Goal: Information Seeking & Learning: Learn about a topic

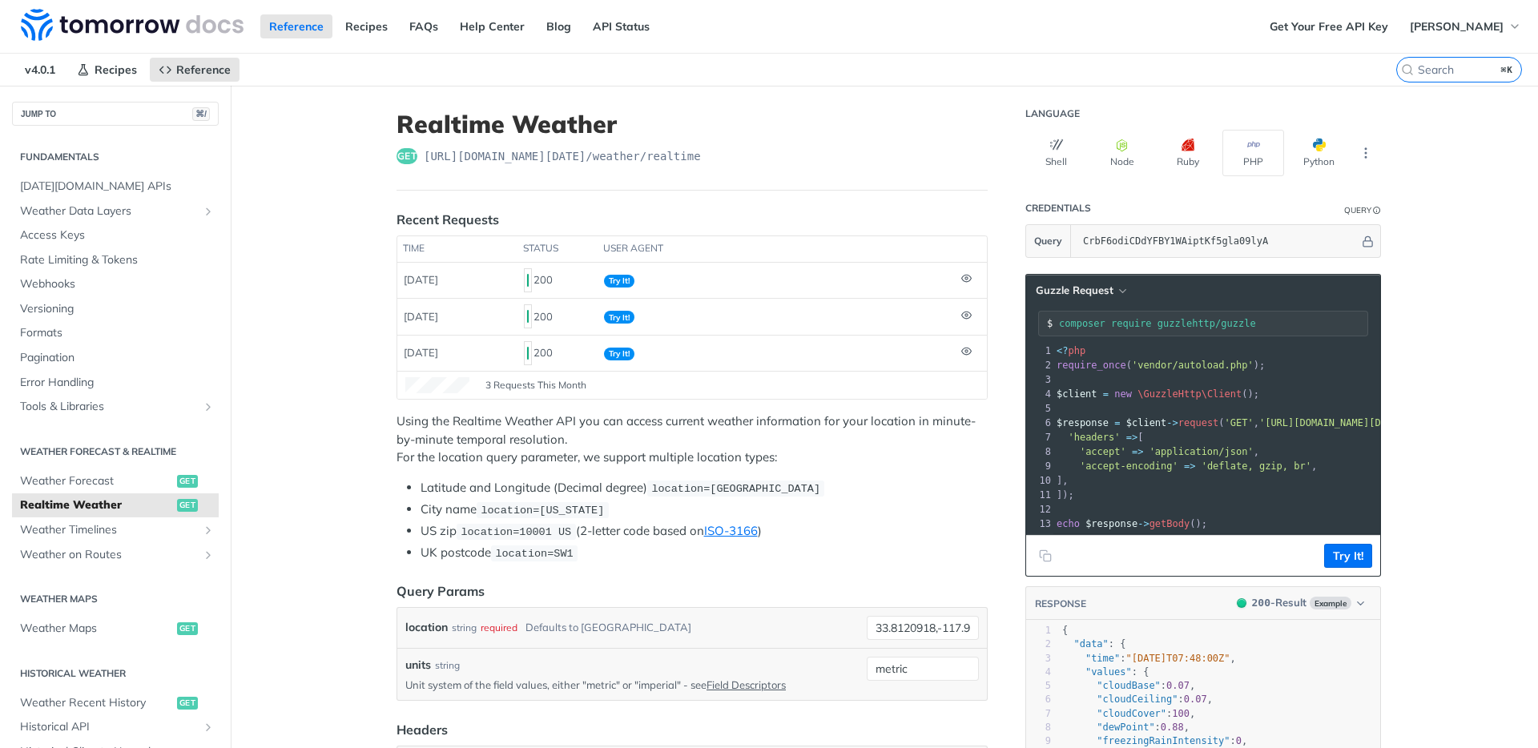
scroll to position [20, 0]
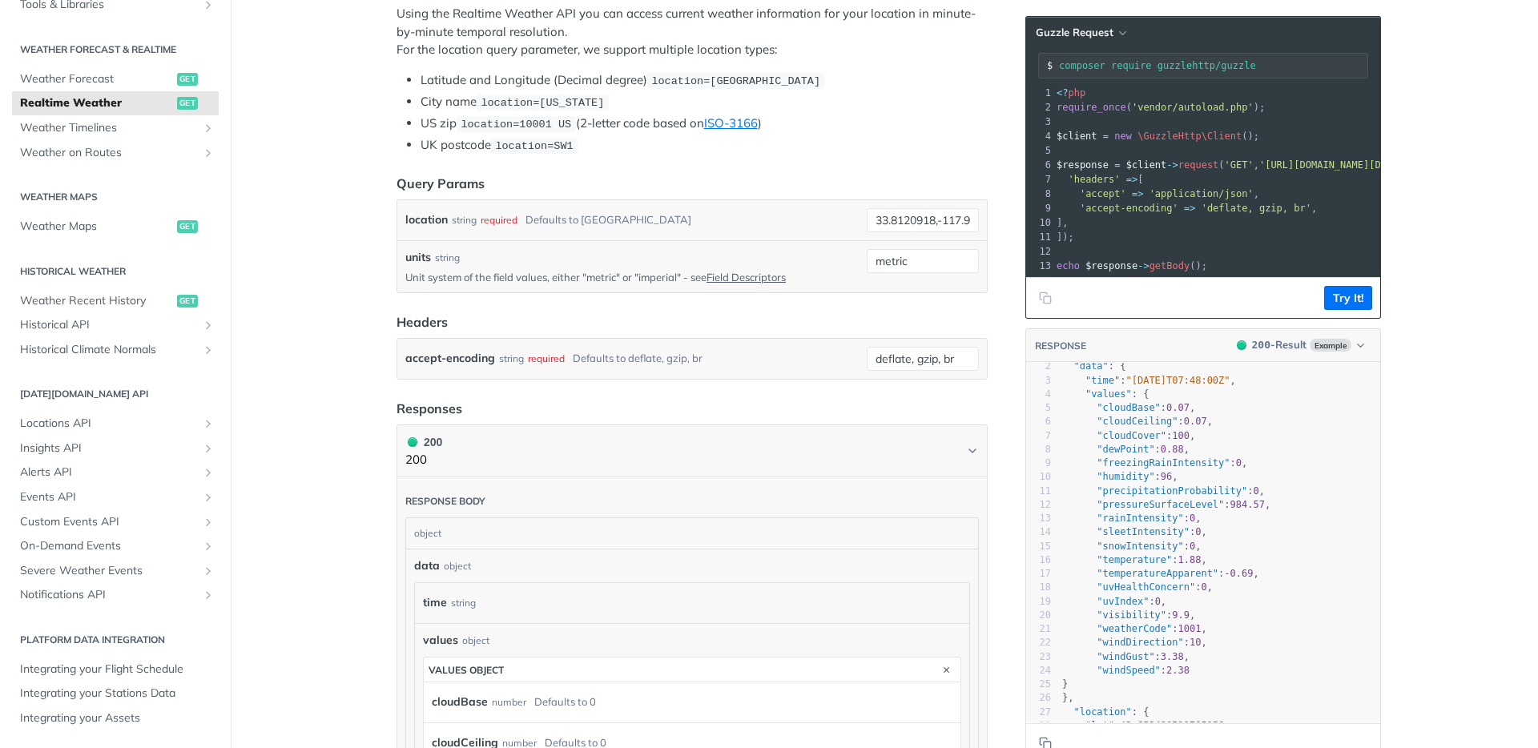
click at [1268, 648] on pre ""windDirection" : 10 ," at bounding box center [1264, 643] width 411 height 14
click at [1259, 636] on pre ""weatherCode" : 1001 ," at bounding box center [1264, 629] width 411 height 14
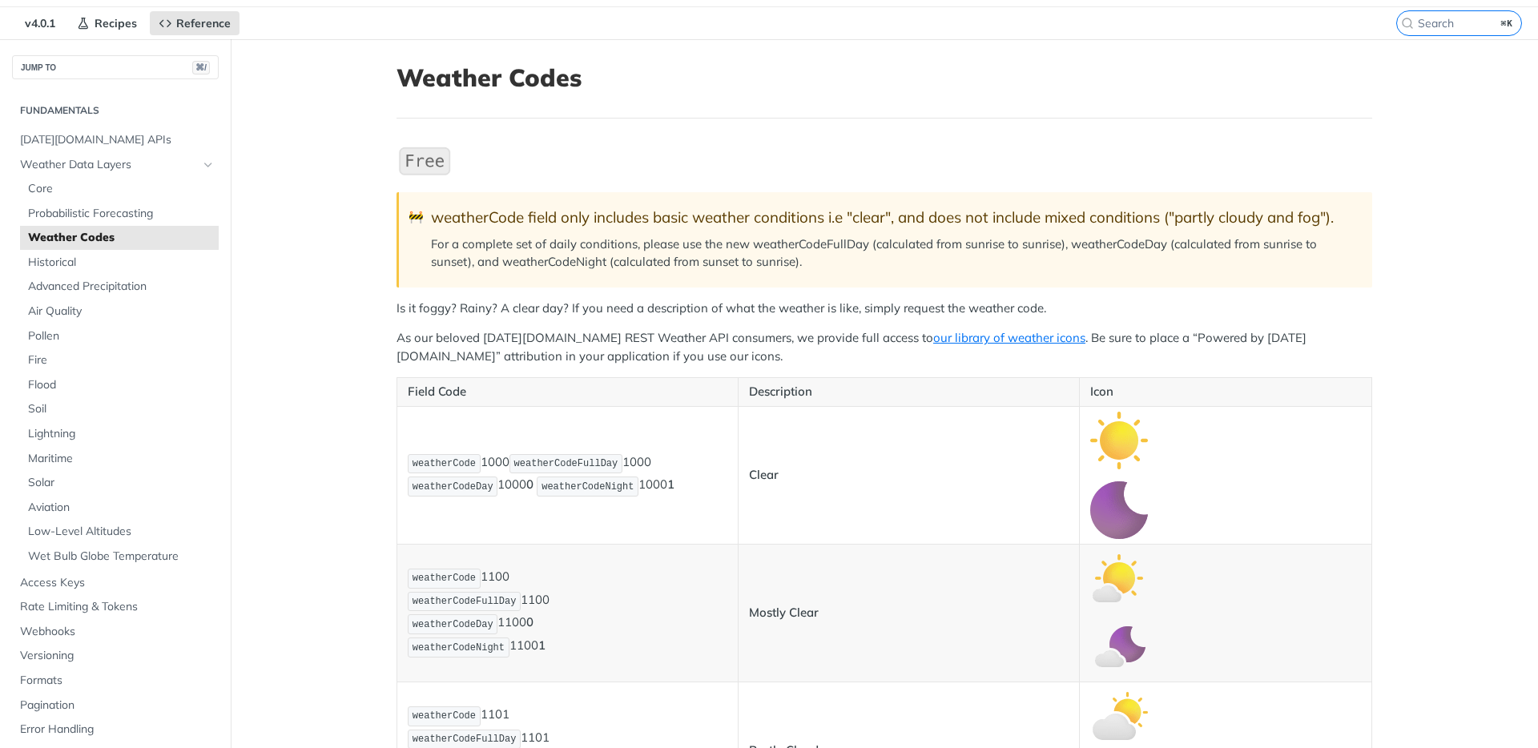
scroll to position [96, 0]
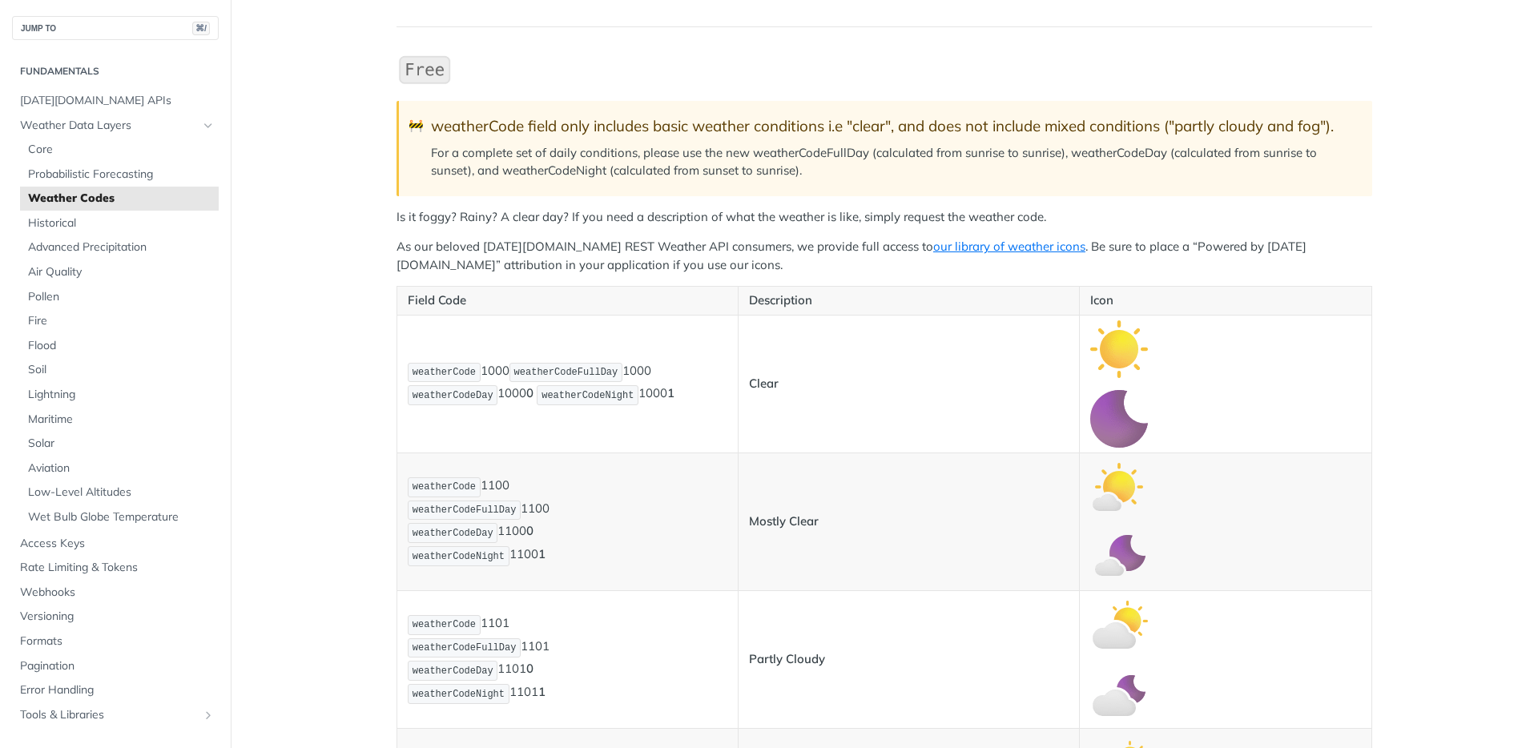
scroll to position [148, 0]
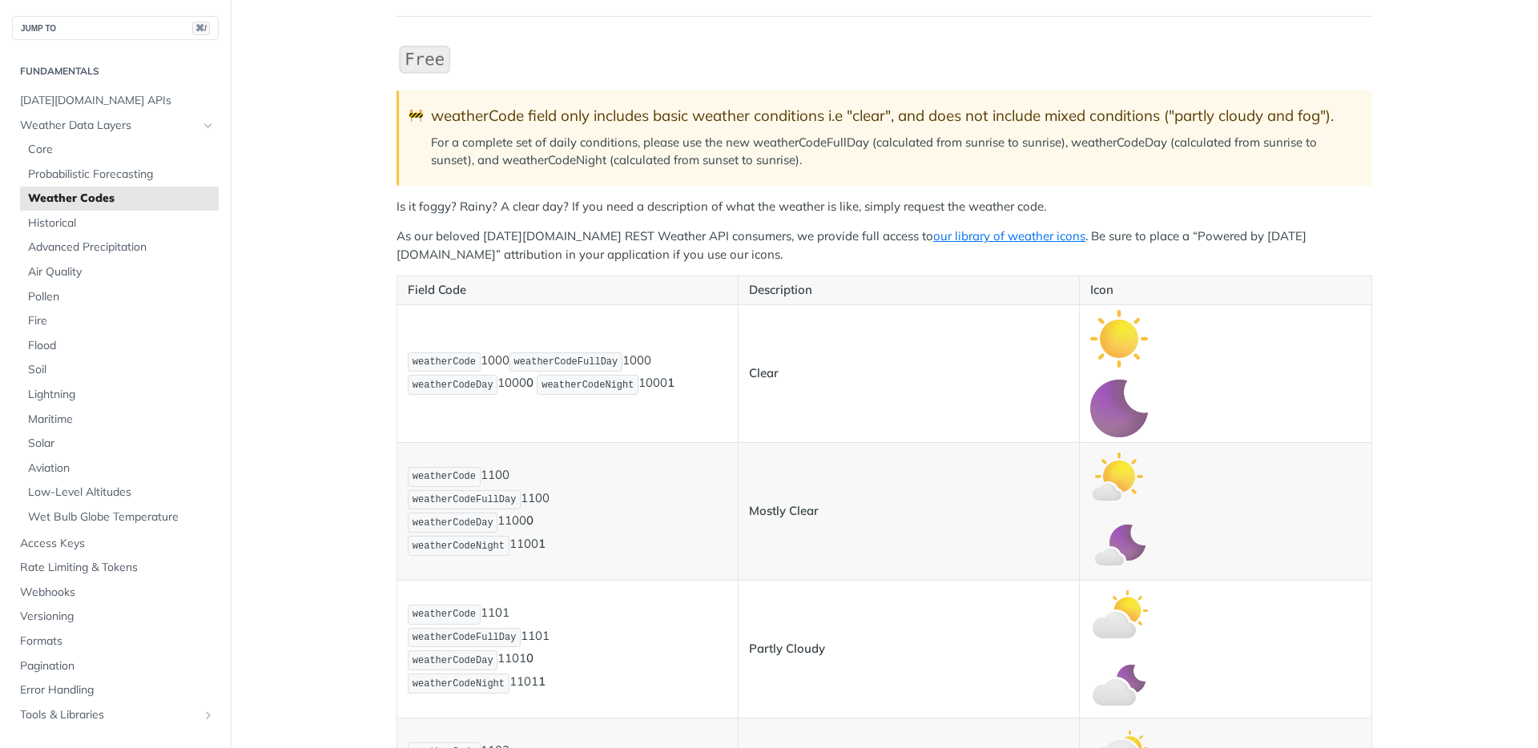
click at [847, 163] on p "For a complete set of daily conditions, please use the new weatherCodeFullDay (…" at bounding box center [893, 152] width 925 height 36
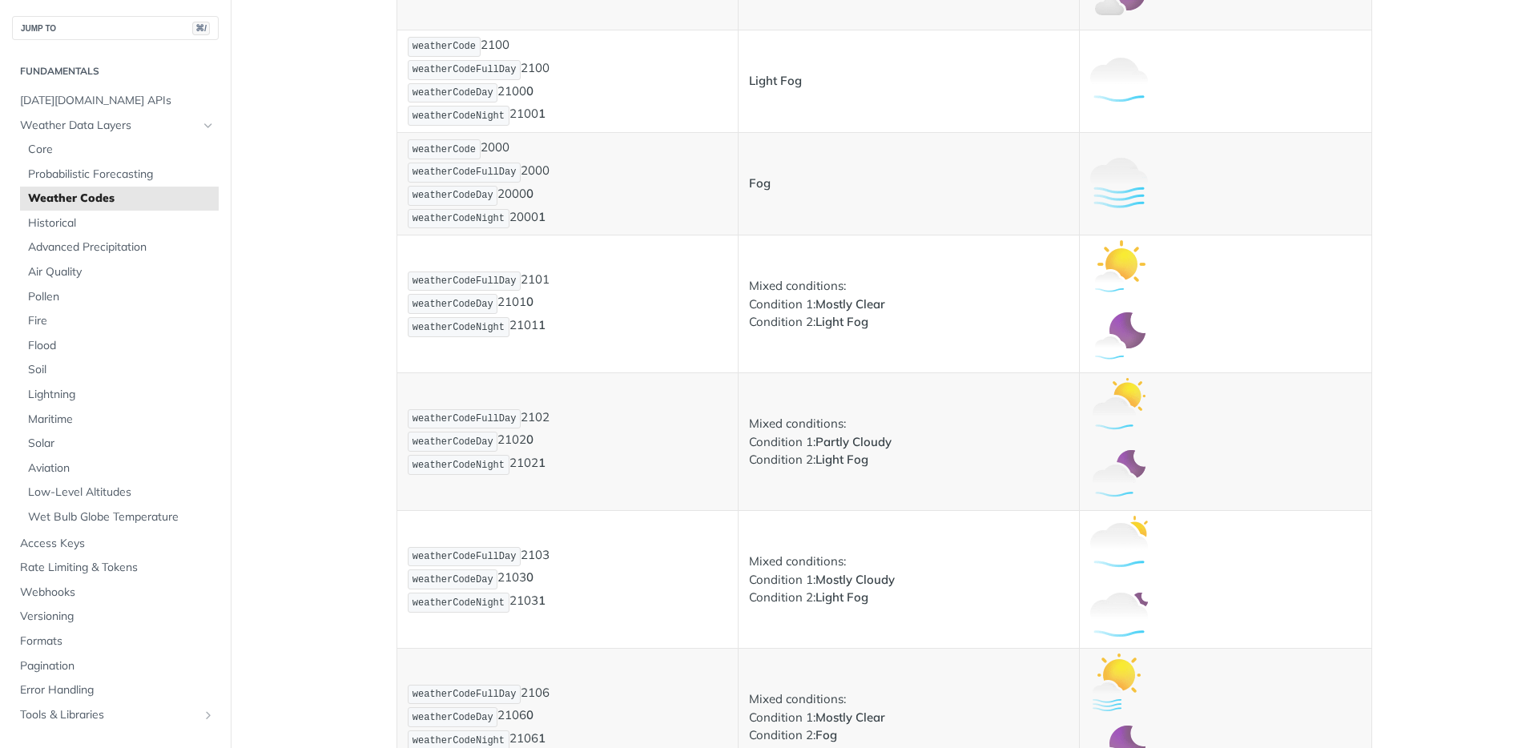
scroll to position [1769, 0]
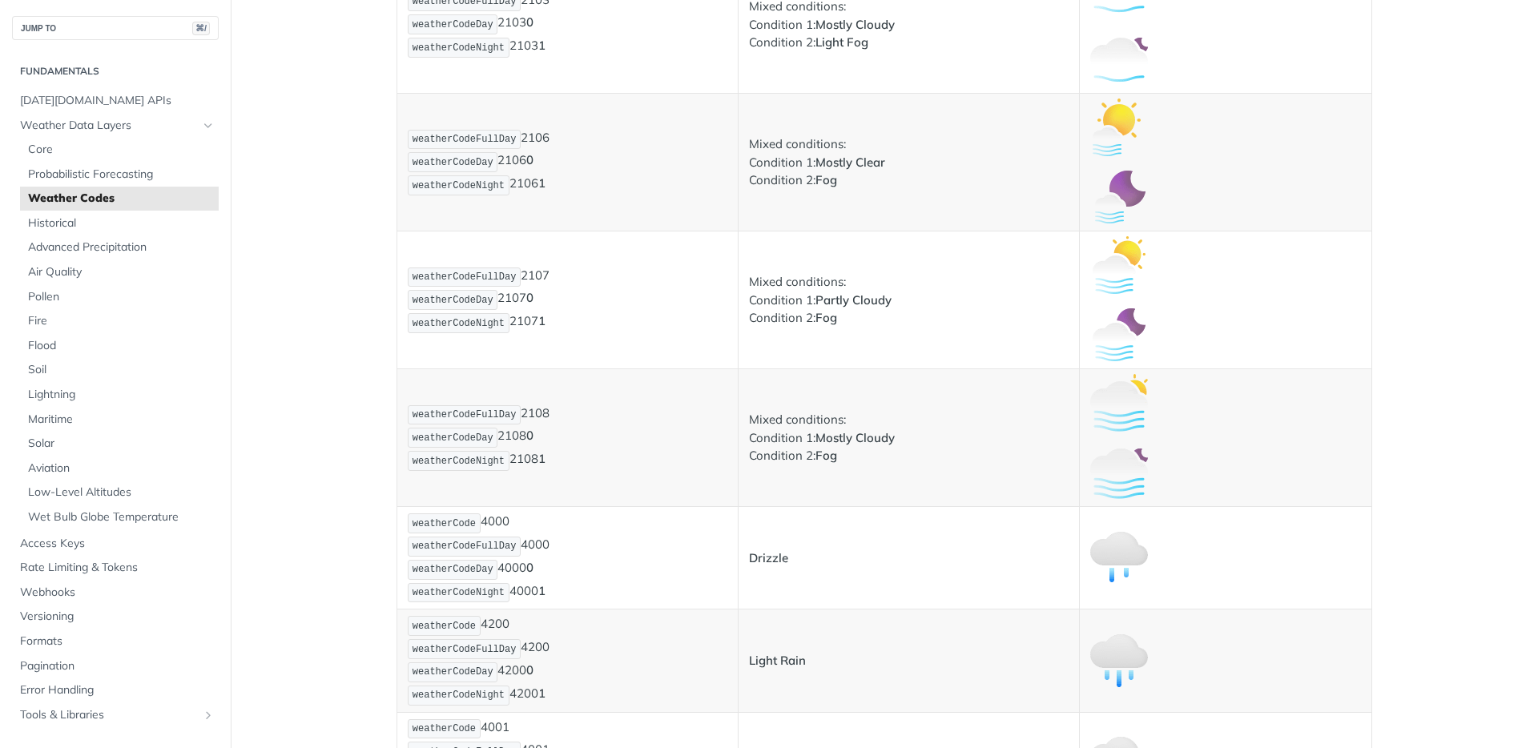
click at [413, 417] on span "weatherCodeFullDay" at bounding box center [465, 414] width 104 height 11
drag, startPoint x: 409, startPoint y: 441, endPoint x: 485, endPoint y: 437, distance: 75.4
click at [485, 437] on span "weatherCodeDay" at bounding box center [453, 438] width 81 height 11
